Goal: Information Seeking & Learning: Learn about a topic

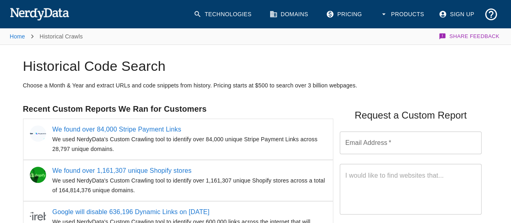
click at [64, 13] on img at bounding box center [39, 14] width 59 height 16
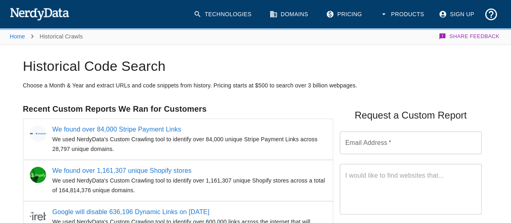
click at [234, 17] on link "Technologies" at bounding box center [223, 14] width 69 height 21
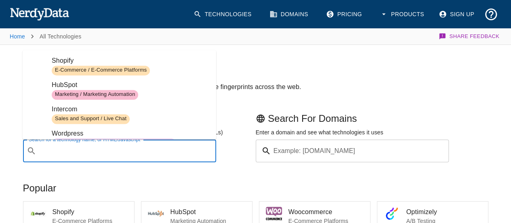
click at [158, 151] on div "Search for a technology name, or HTML/Javascript ​ Search for a technology name…" at bounding box center [119, 150] width 193 height 23
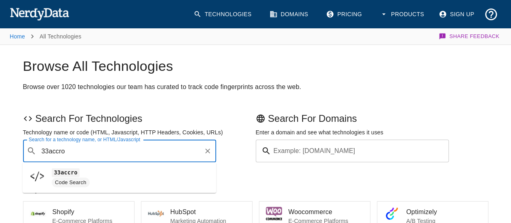
type input "33accro"
click at [75, 157] on input "Search for a technology name, or HTML/Javascript" at bounding box center [126, 150] width 173 height 15
type input "pubmatic"
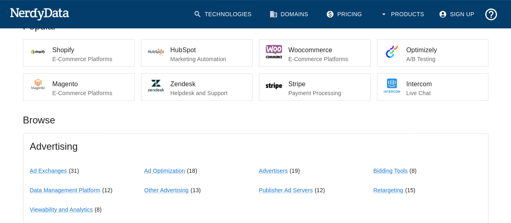
scroll to position [242, 0]
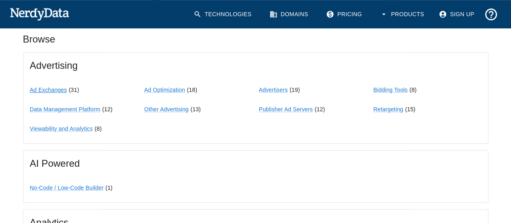
click at [49, 90] on link "Ad Exchanges" at bounding box center [48, 89] width 37 height 6
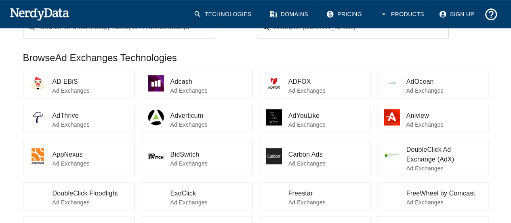
scroll to position [162, 0]
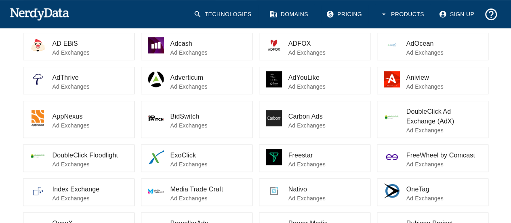
click at [320, 81] on span "AdYouLike" at bounding box center [325, 78] width 75 height 10
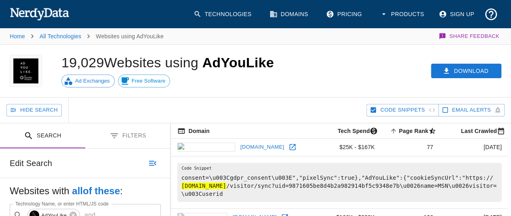
click at [259, 145] on td "[DOMAIN_NAME]" at bounding box center [244, 148] width 147 height 18
click at [248, 145] on td "[DOMAIN_NAME]" at bounding box center [244, 148] width 147 height 18
